Goal: Task Accomplishment & Management: Manage account settings

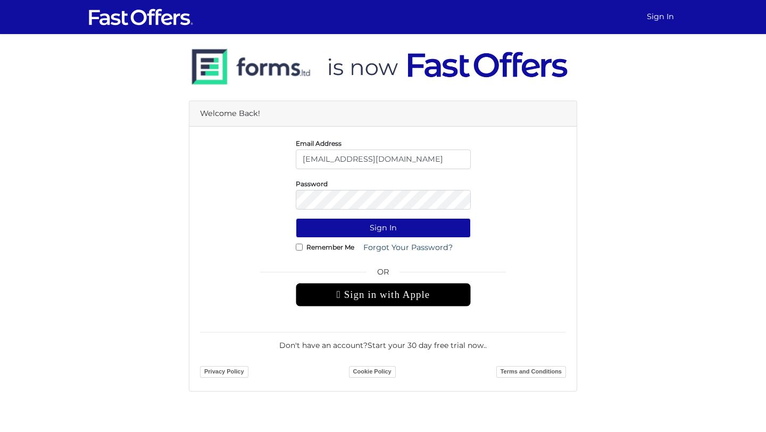
type input "mayakaye@gmail.com"
click at [296, 218] on button "Sign In" at bounding box center [383, 228] width 175 height 20
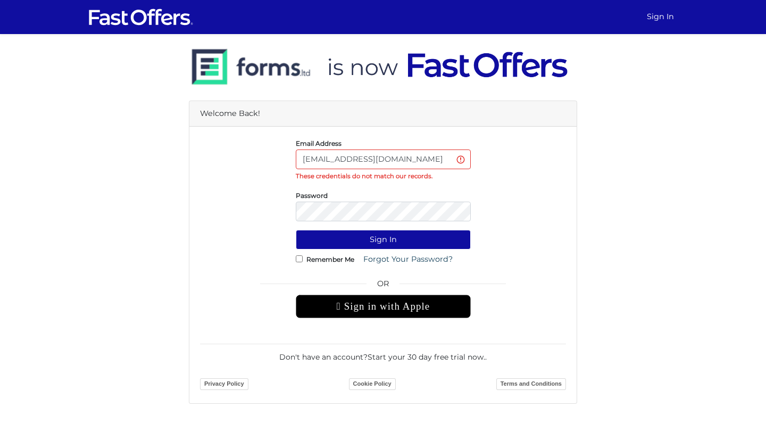
click at [304, 189] on div "Password" at bounding box center [383, 205] width 191 height 32
click at [296, 230] on button "Sign In" at bounding box center [383, 240] width 175 height 20
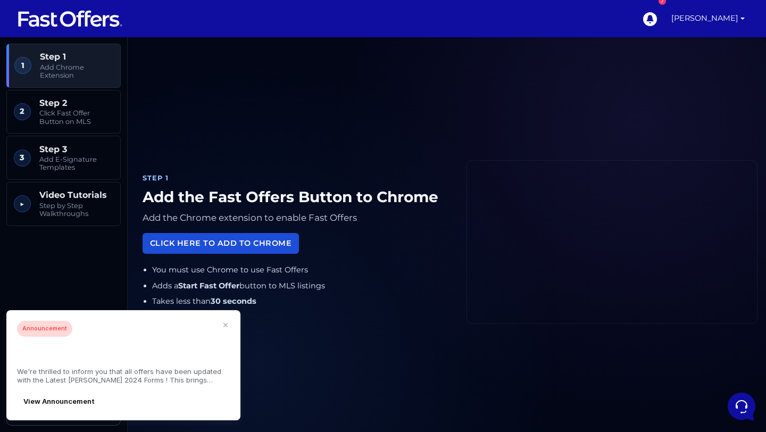
click at [222, 242] on link "Click Here to Add to Chrome" at bounding box center [221, 243] width 156 height 21
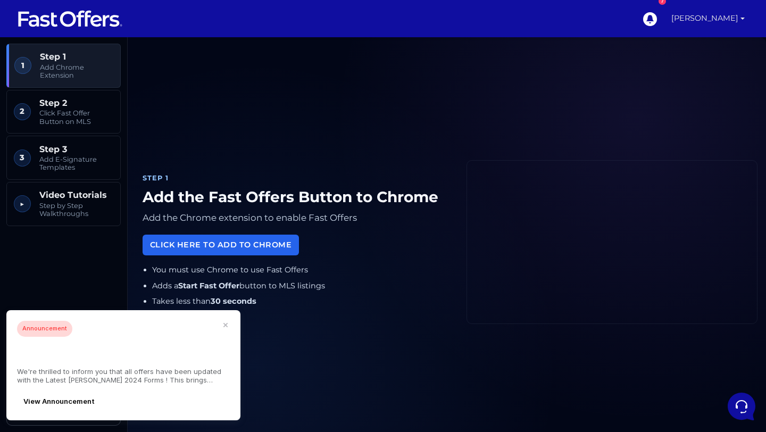
click at [698, 19] on link "[PERSON_NAME]" at bounding box center [708, 18] width 82 height 37
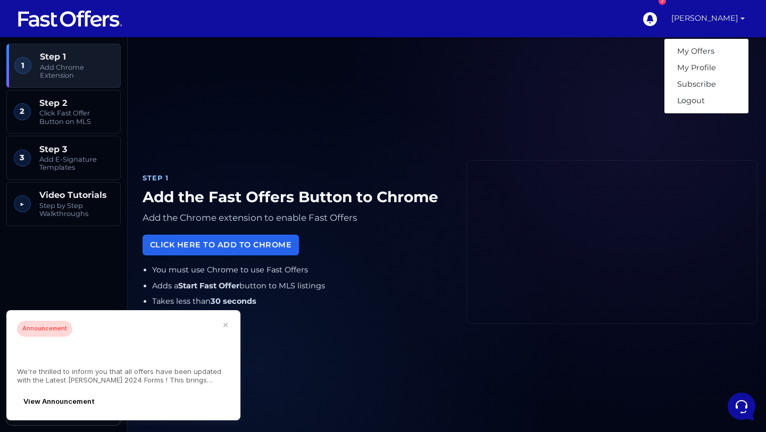
click at [462, 117] on div "Step 1 Add the Fast Offers Button to Chrome Add the Chrome extension to enable …" at bounding box center [447, 242] width 622 height 384
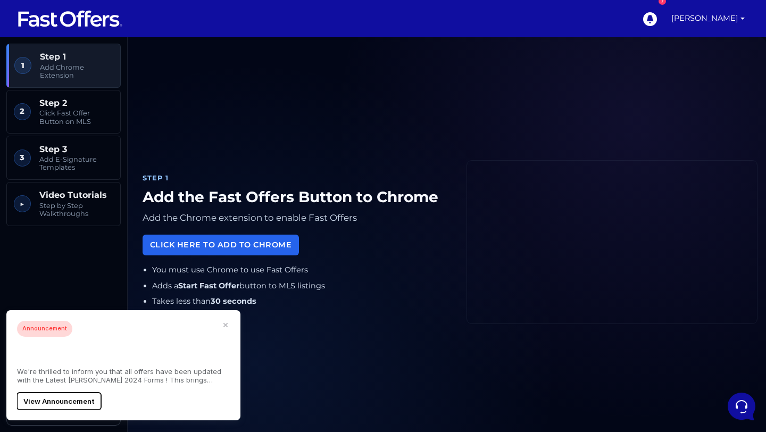
click at [55, 400] on button "View Announcement" at bounding box center [59, 401] width 84 height 17
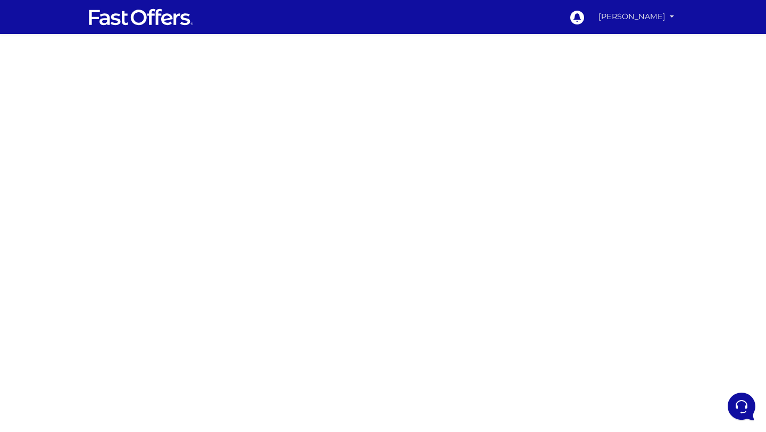
click at [657, 12] on link "[PERSON_NAME]" at bounding box center [636, 16] width 84 height 21
click at [638, 40] on link "My Offers" at bounding box center [636, 41] width 84 height 16
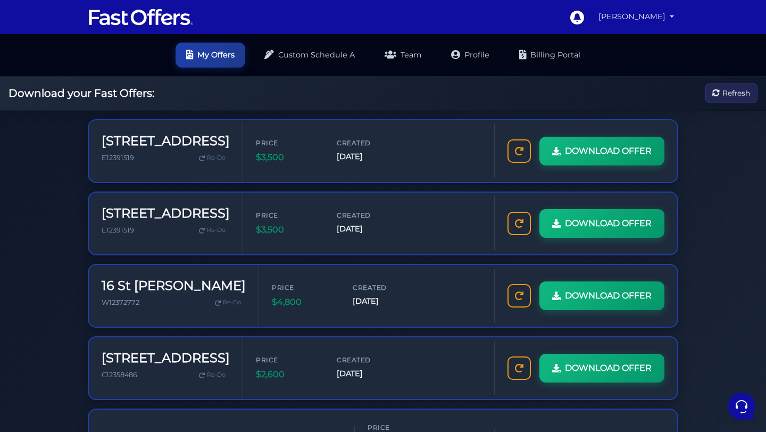
click at [652, 27] on link "[PERSON_NAME]" at bounding box center [636, 16] width 84 height 21
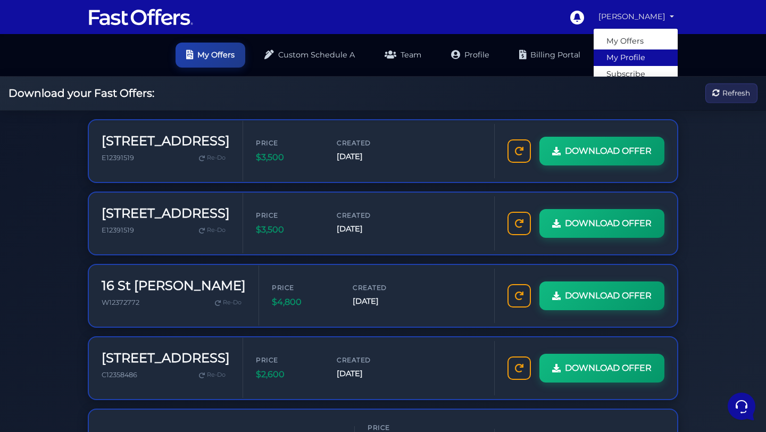
click at [648, 58] on link "My Profile" at bounding box center [636, 57] width 84 height 16
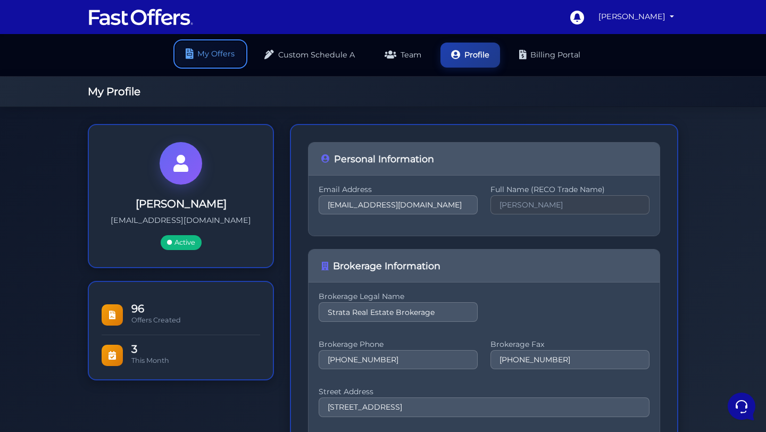
click at [213, 54] on link "My Offers" at bounding box center [211, 54] width 70 height 25
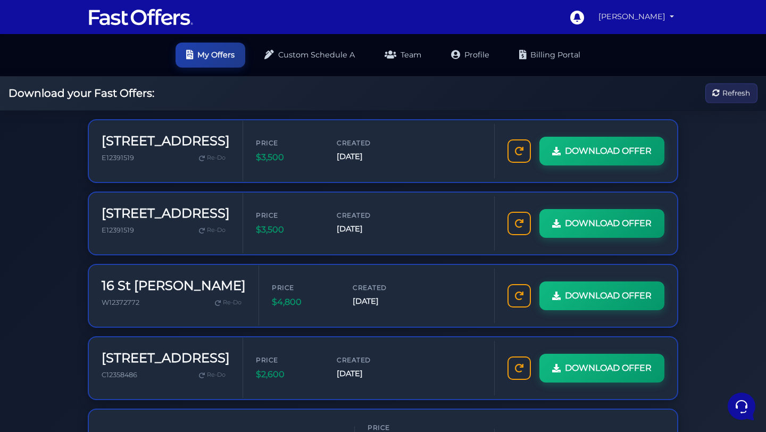
click at [659, 19] on link "[PERSON_NAME]" at bounding box center [636, 16] width 84 height 21
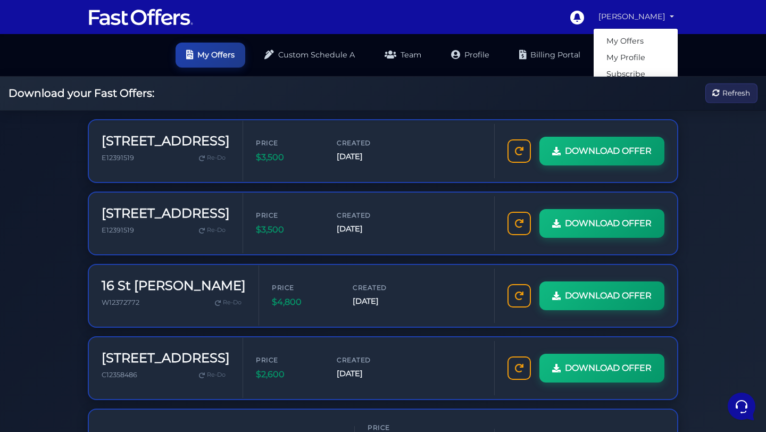
click at [659, 19] on link "[PERSON_NAME]" at bounding box center [636, 16] width 84 height 21
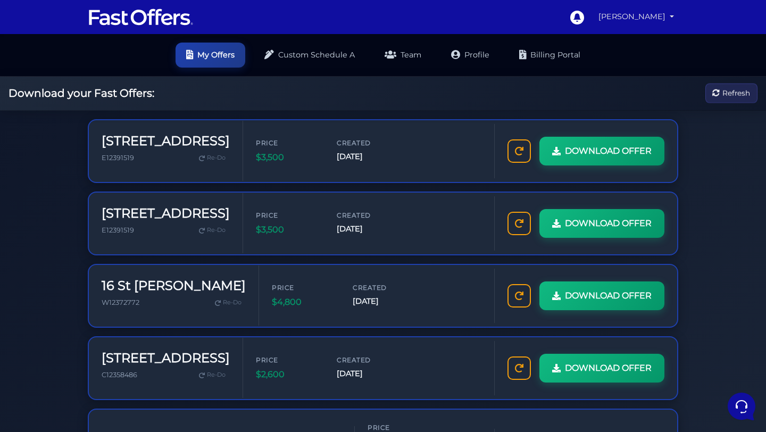
click at [651, 22] on link "[PERSON_NAME]" at bounding box center [636, 16] width 84 height 21
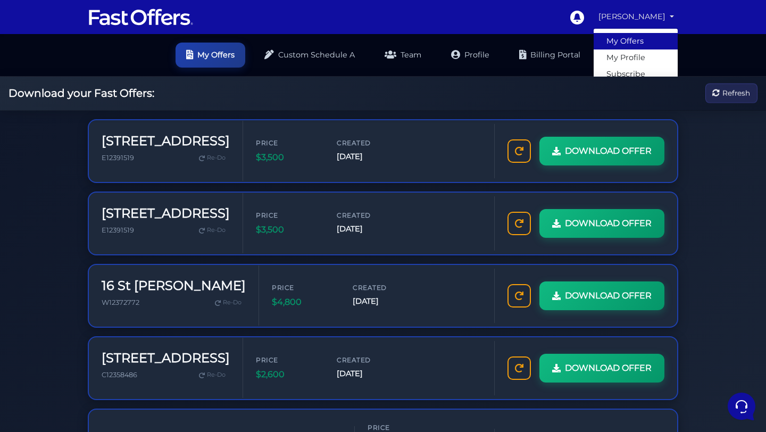
click at [634, 37] on link "My Offers" at bounding box center [636, 41] width 84 height 16
